Goal: Task Accomplishment & Management: Manage account settings

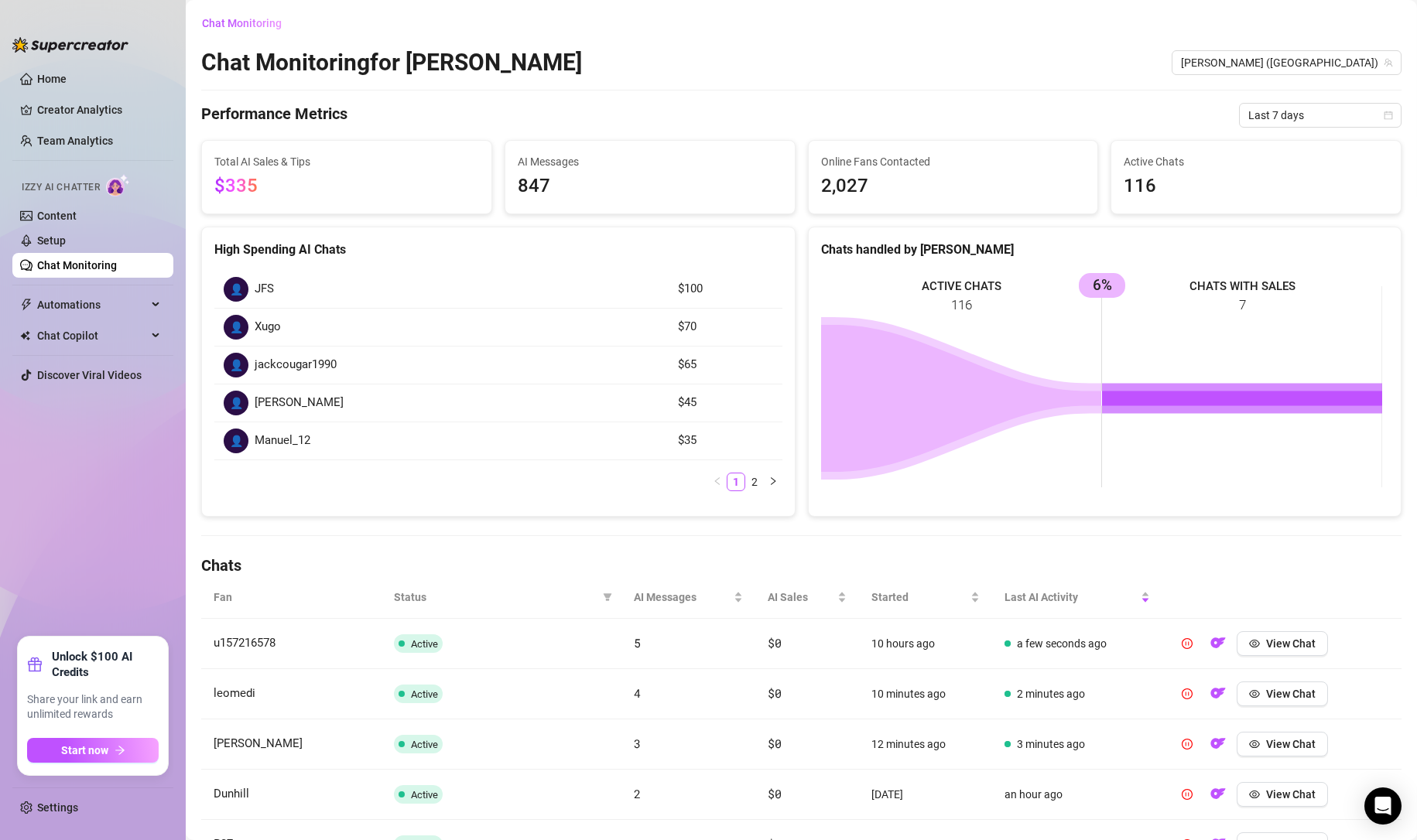
click at [1268, 117] on span "Last 7 days" at bounding box center [1320, 115] width 144 height 23
click at [987, 72] on div "Chat Monitoring for [PERSON_NAME] (edgiriland)" at bounding box center [801, 62] width 1200 height 30
click at [53, 811] on link "Settings" at bounding box center [57, 807] width 41 height 13
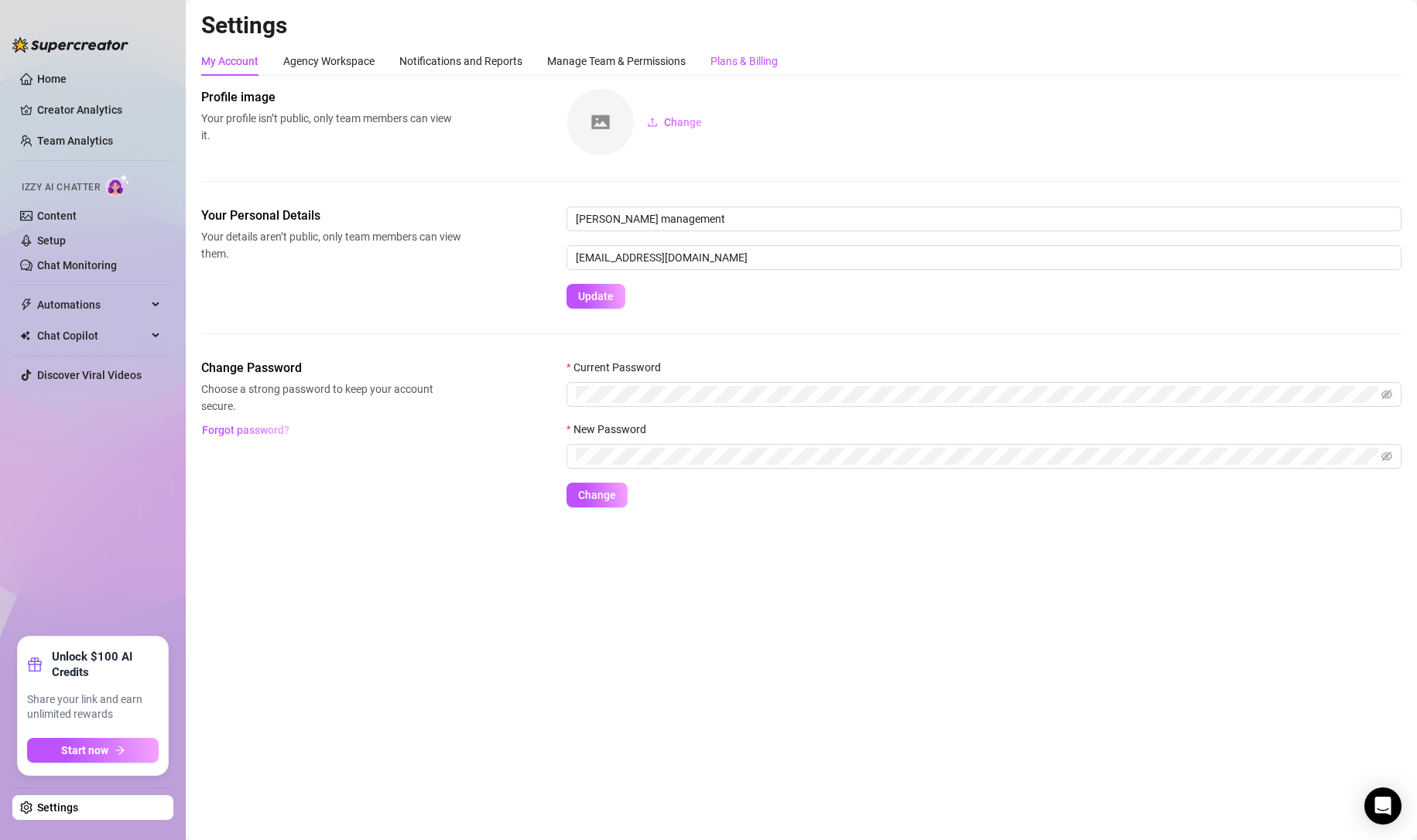
click at [747, 57] on div "Plans & Billing" at bounding box center [744, 61] width 68 height 17
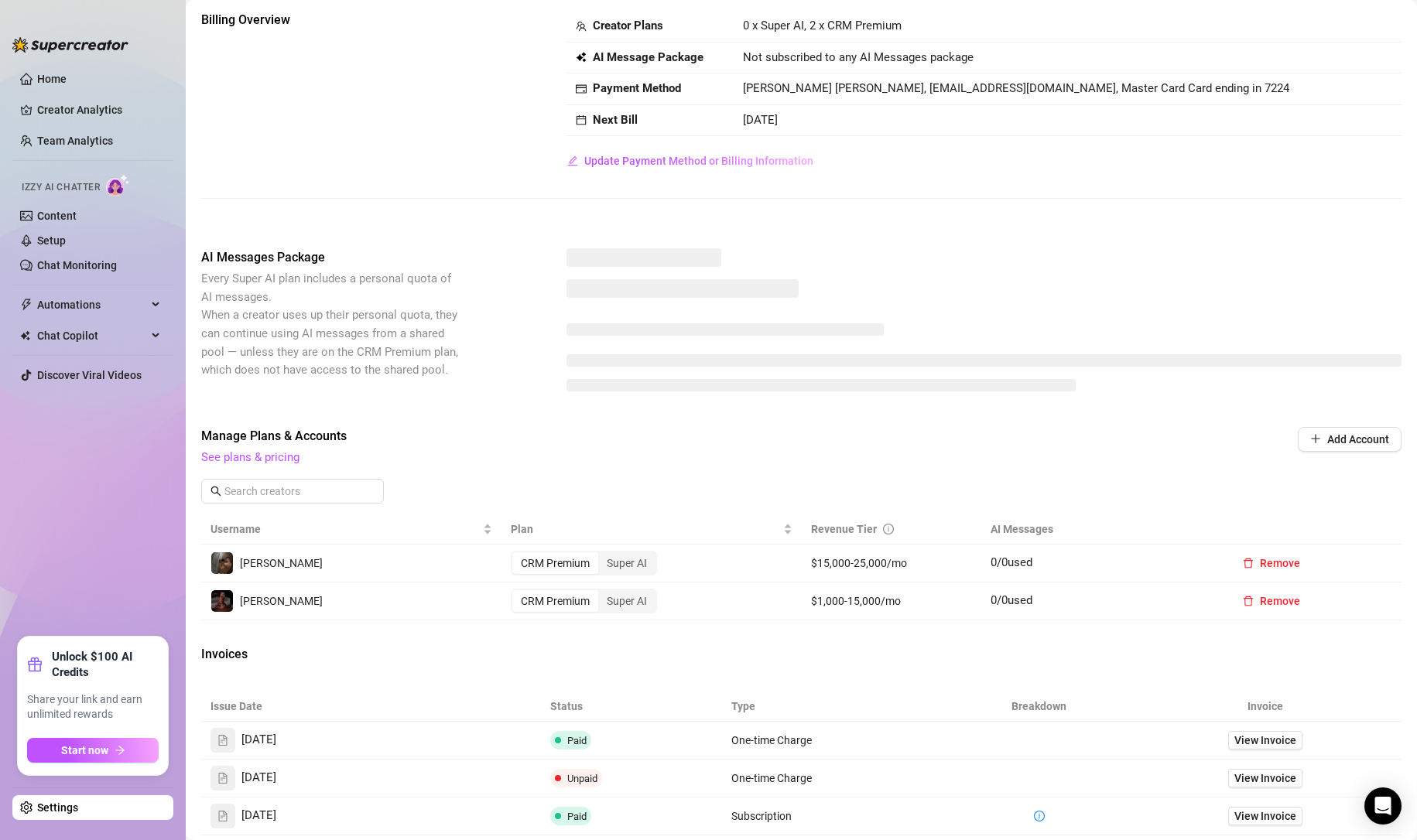
scroll to position [154, 0]
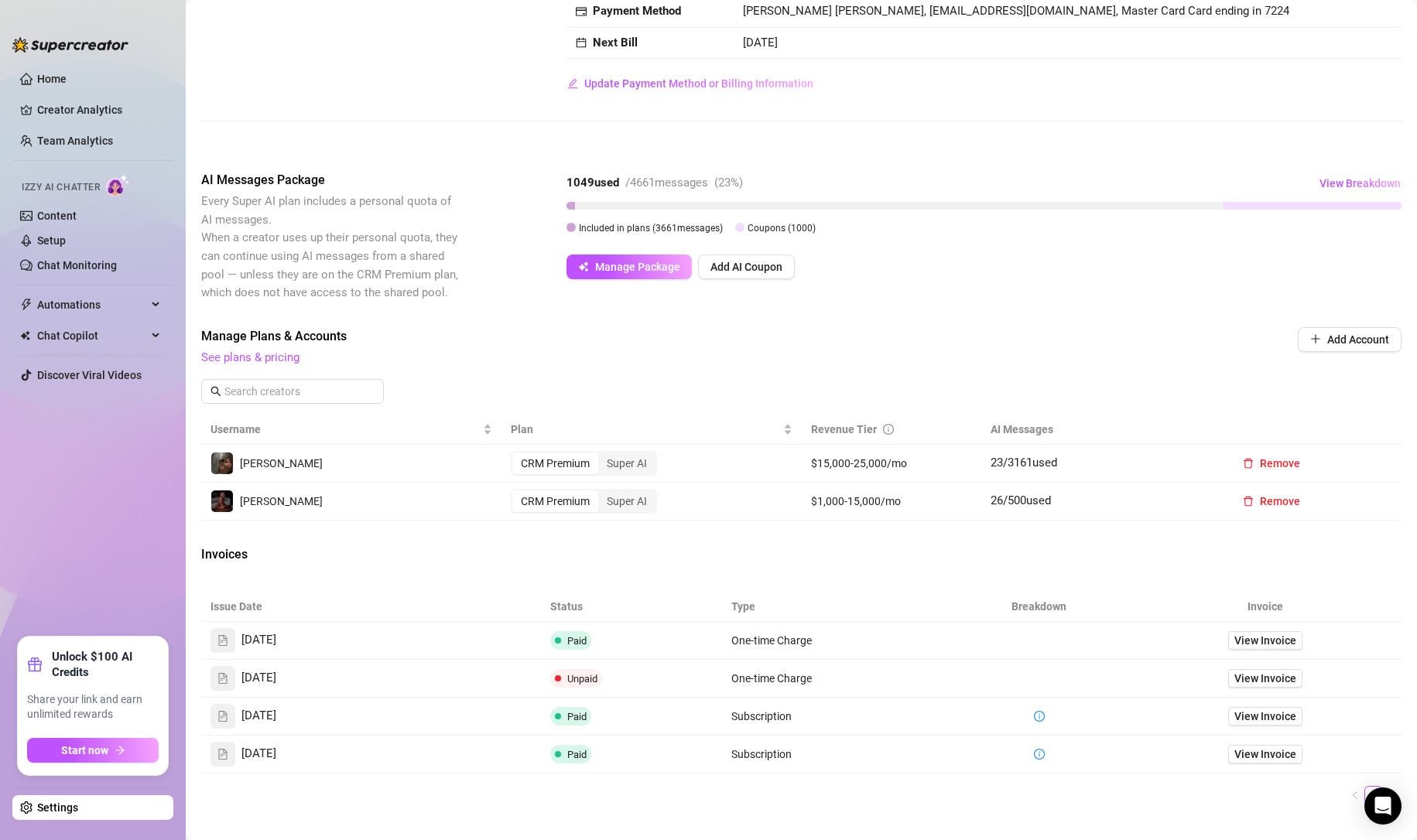
click at [1353, 182] on span "View Breakdown" at bounding box center [1360, 183] width 81 height 13
click at [1085, 127] on div "Billing Overview Creator Plans 0 x Super AI, 2 x CRM Premium AI Message Package…" at bounding box center [801, 40] width 1200 height 213
